Goal: Navigation & Orientation: Go to known website

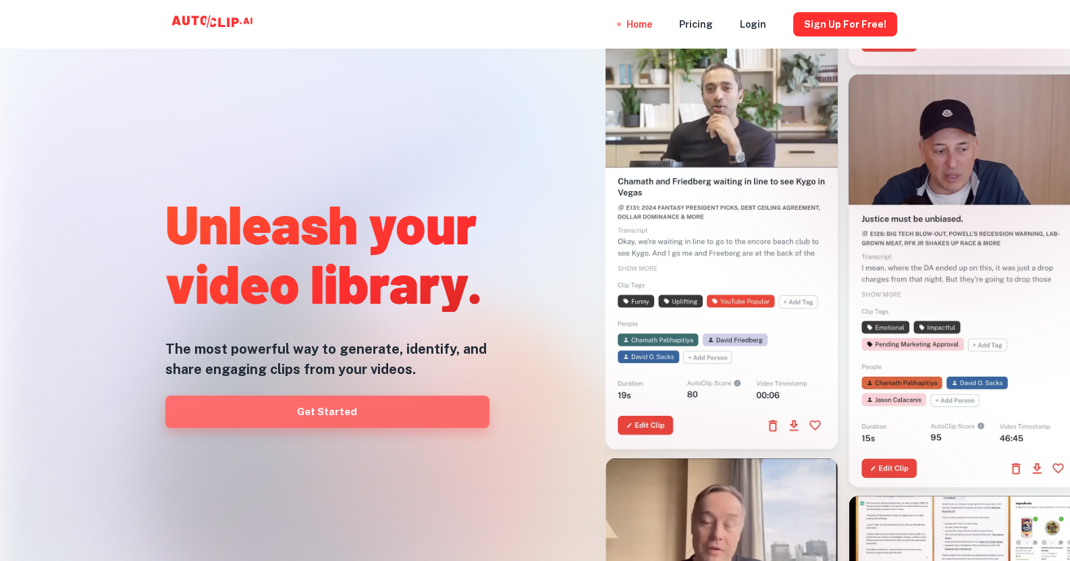
click at [369, 409] on link "Get Started" at bounding box center [327, 412] width 324 height 32
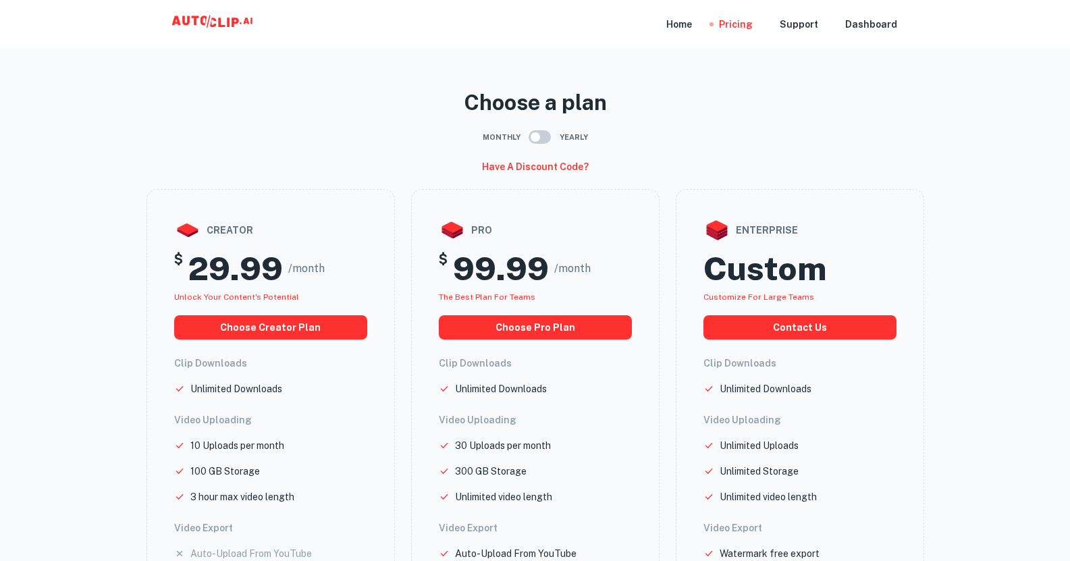
click at [540, 136] on input "checkbox" at bounding box center [535, 137] width 77 height 26
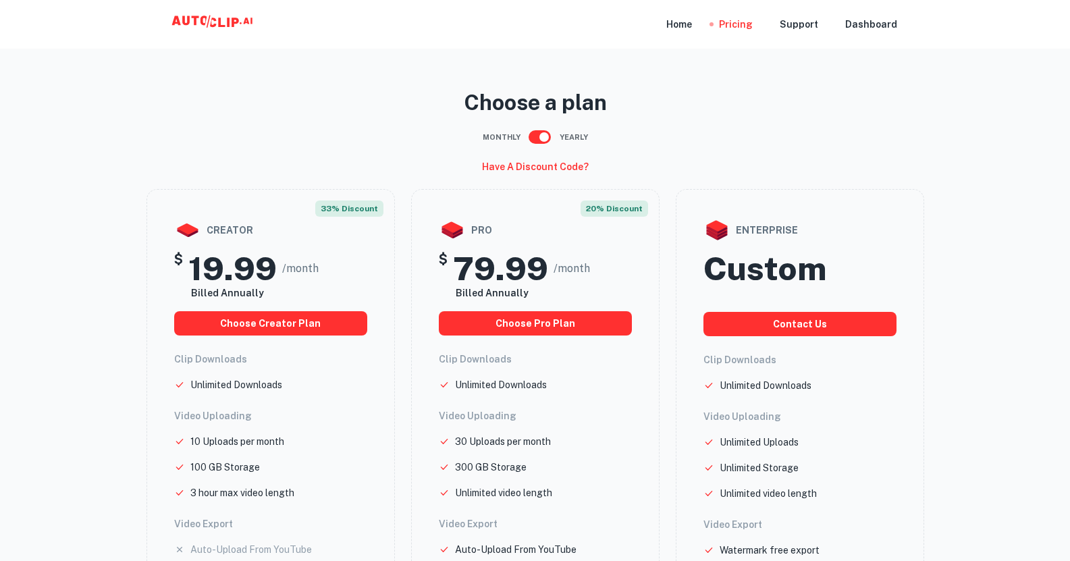
click at [540, 136] on input "checkbox" at bounding box center [544, 137] width 77 height 26
checkbox input "false"
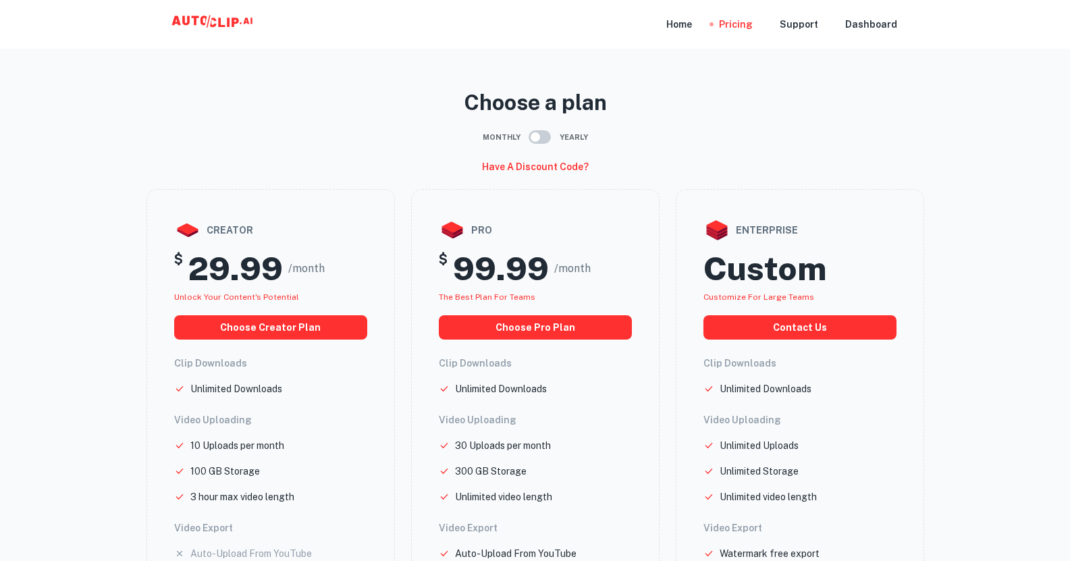
click at [240, 24] on icon at bounding box center [214, 24] width 135 height 27
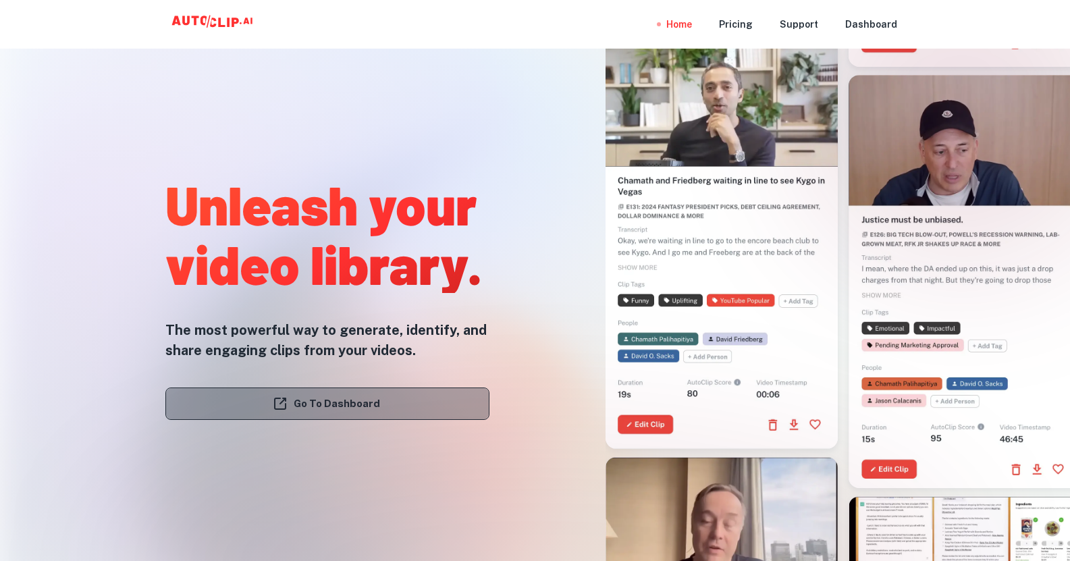
click at [402, 399] on link "Go To Dashboard" at bounding box center [327, 404] width 324 height 32
